Goal: Go to known website: Access a specific website the user already knows

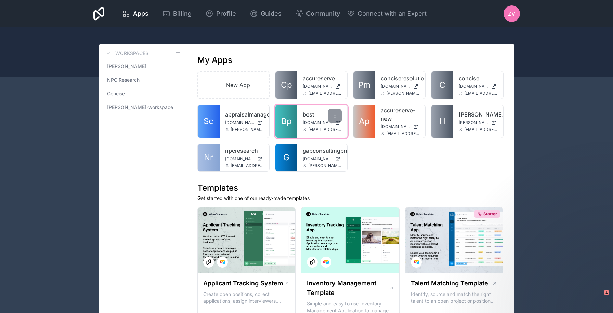
click at [294, 127] on link "Bp" at bounding box center [286, 121] width 22 height 33
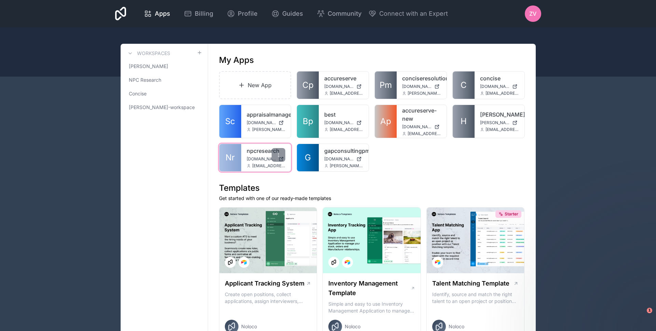
click at [248, 149] on link "npcresearch" at bounding box center [266, 151] width 39 height 8
